Goal: Task Accomplishment & Management: Manage account settings

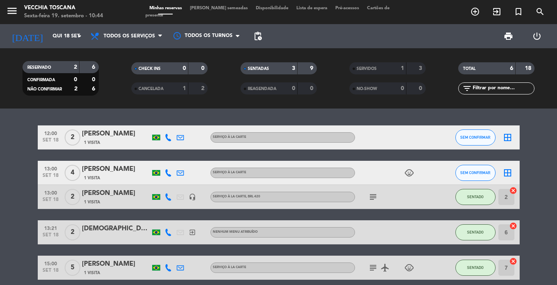
click at [482, 200] on button "SENTADO" at bounding box center [476, 197] width 40 height 16
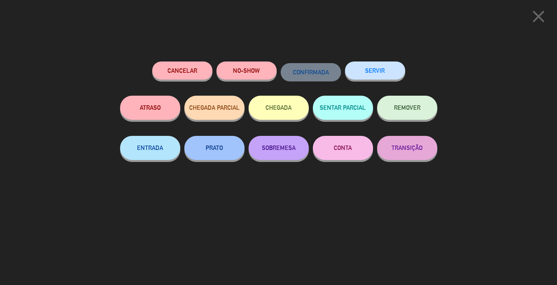
click at [364, 72] on button "SERVIR" at bounding box center [375, 70] width 60 height 18
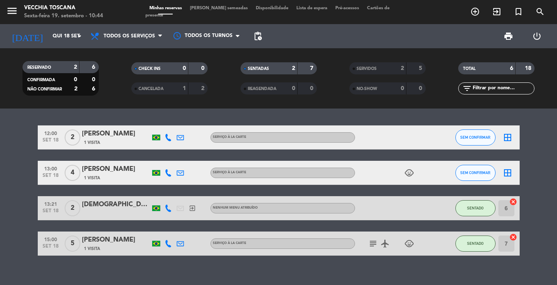
click at [477, 208] on span "SENTADO" at bounding box center [475, 208] width 16 height 4
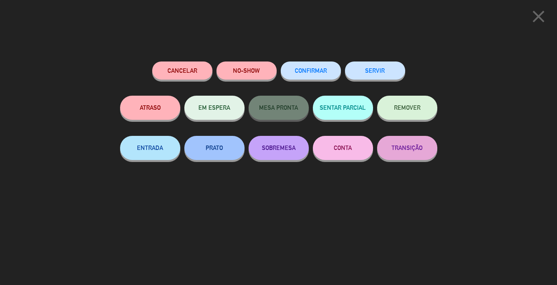
click at [378, 78] on button "SERVIR" at bounding box center [375, 70] width 60 height 18
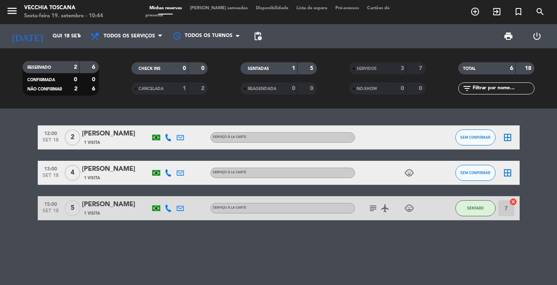
click at [480, 205] on button "SENTADO" at bounding box center [476, 208] width 40 height 16
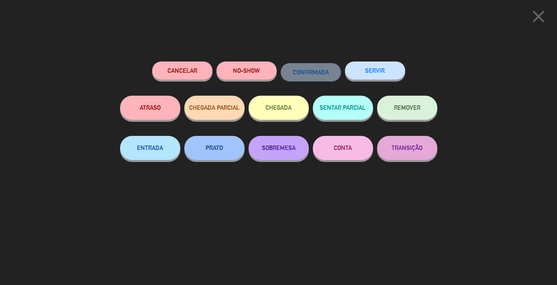
click at [374, 70] on button "SERVIR" at bounding box center [375, 70] width 60 height 18
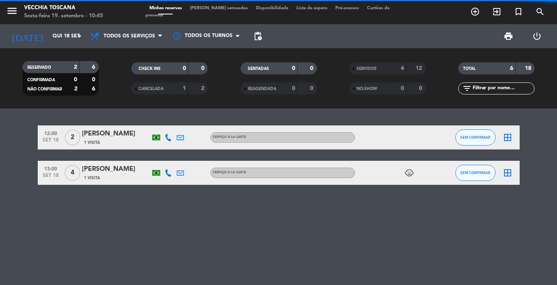
click at [483, 136] on span "SEM CONFIRMAR" at bounding box center [476, 137] width 30 height 4
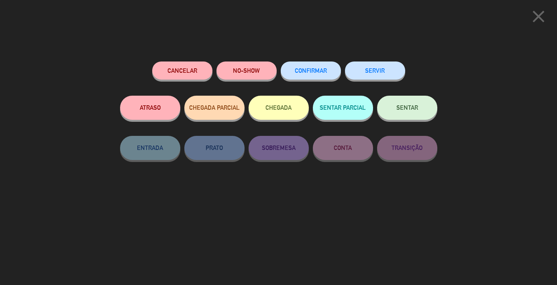
click at [254, 70] on button "NO-SHOW" at bounding box center [247, 70] width 60 height 18
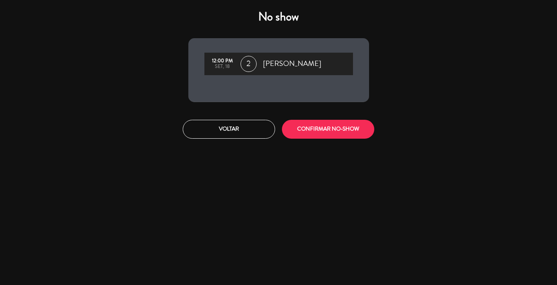
click at [319, 133] on button "CONFIRMAR NO-SHOW" at bounding box center [328, 129] width 92 height 19
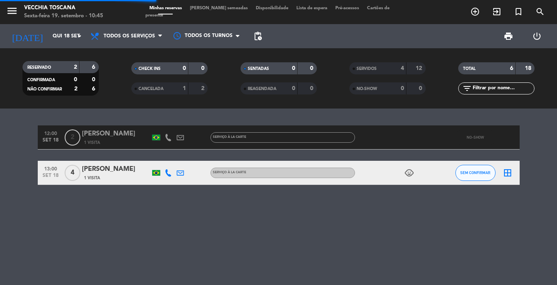
click at [473, 170] on div "12:00 [DATE] 2 [PERSON_NAME] 1 Visita Serviço à la carte NO-SHOW 13:00 [DATE] 4…" at bounding box center [278, 197] width 557 height 176
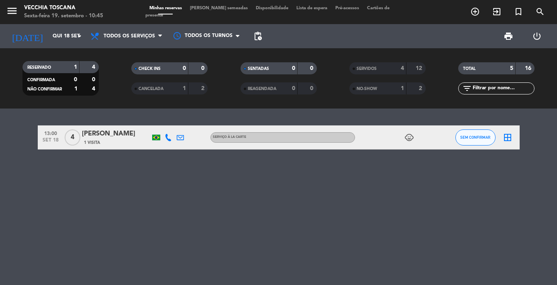
click at [475, 133] on button "SEM CONFIRMAR" at bounding box center [476, 137] width 40 height 16
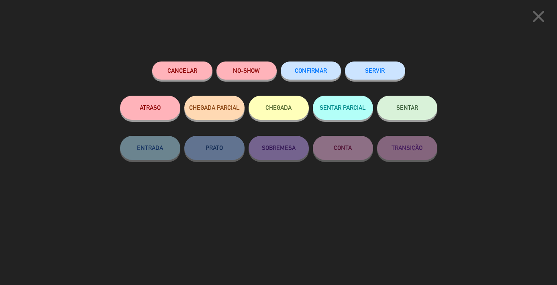
click at [241, 70] on button "NO-SHOW" at bounding box center [247, 70] width 60 height 18
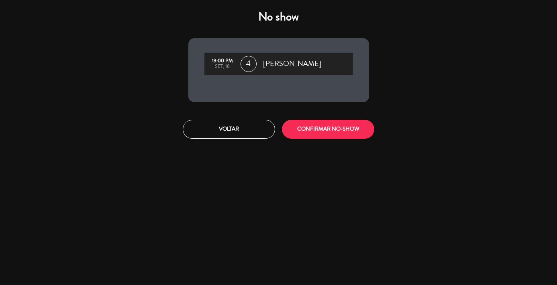
click at [340, 133] on button "CONFIRMAR NO-SHOW" at bounding box center [328, 129] width 92 height 19
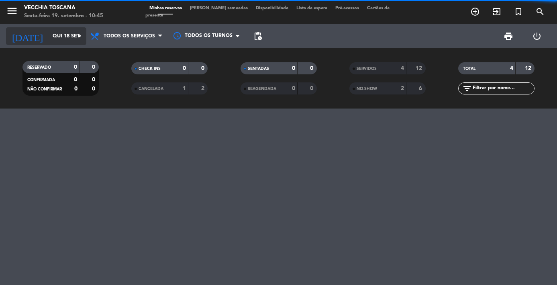
click at [59, 33] on input "Qui 18 set" at bounding box center [83, 36] width 68 height 14
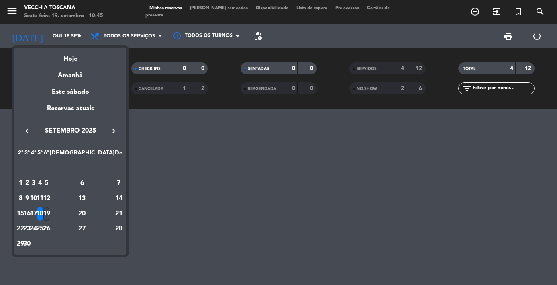
click at [49, 212] on div "19" at bounding box center [46, 214] width 6 height 14
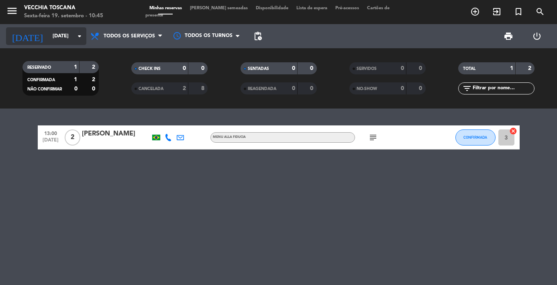
click at [47, 27] on div "[DATE] [DATE] arrow_drop_down" at bounding box center [46, 36] width 80 height 18
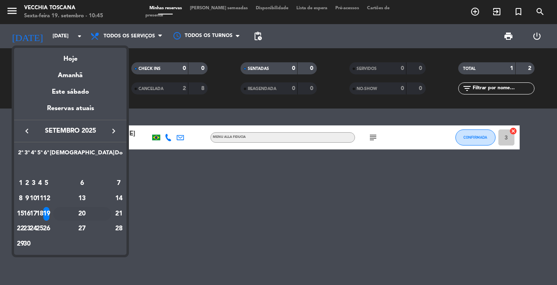
click at [102, 213] on div "20" at bounding box center [82, 214] width 58 height 14
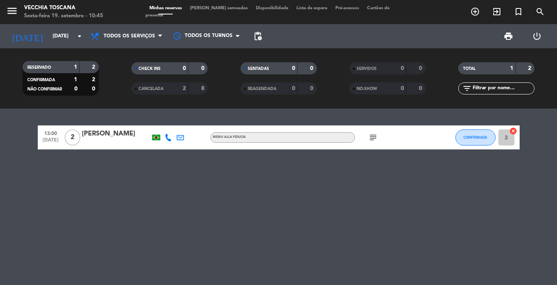
type input "Sáb 20 set"
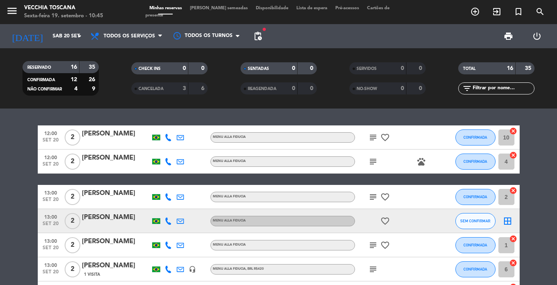
click at [167, 245] on icon at bounding box center [168, 245] width 7 height 7
click at [375, 242] on icon "subject" at bounding box center [374, 245] width 10 height 10
